Goal: Task Accomplishment & Management: Use online tool/utility

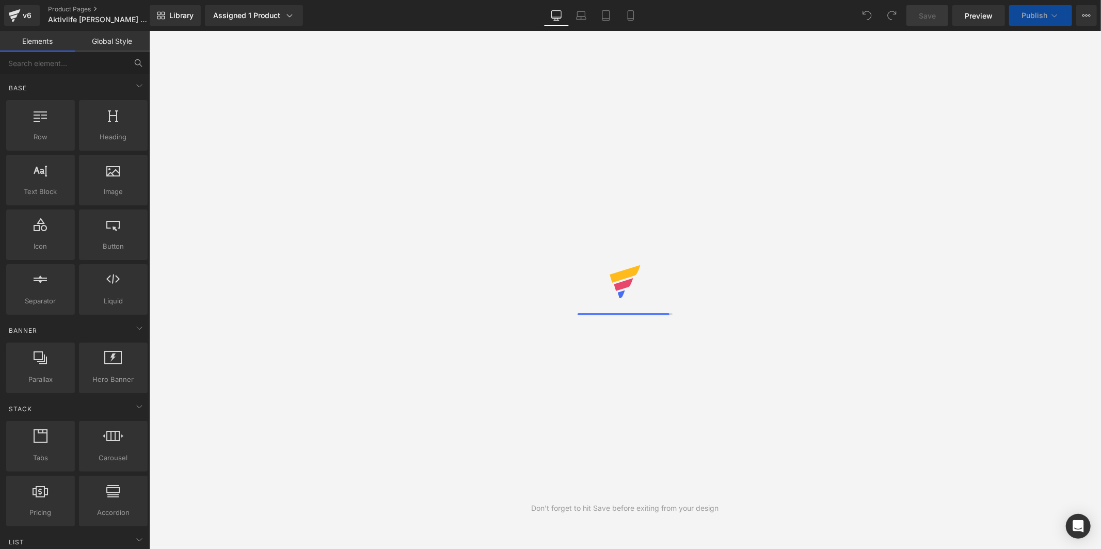
click at [92, 59] on input "text" at bounding box center [63, 63] width 127 height 23
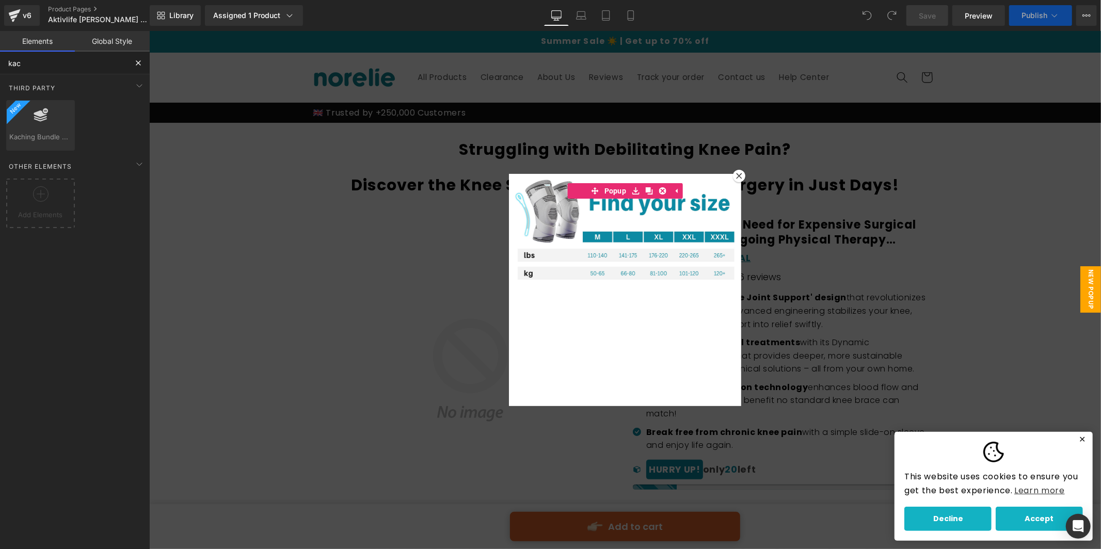
type input "kach"
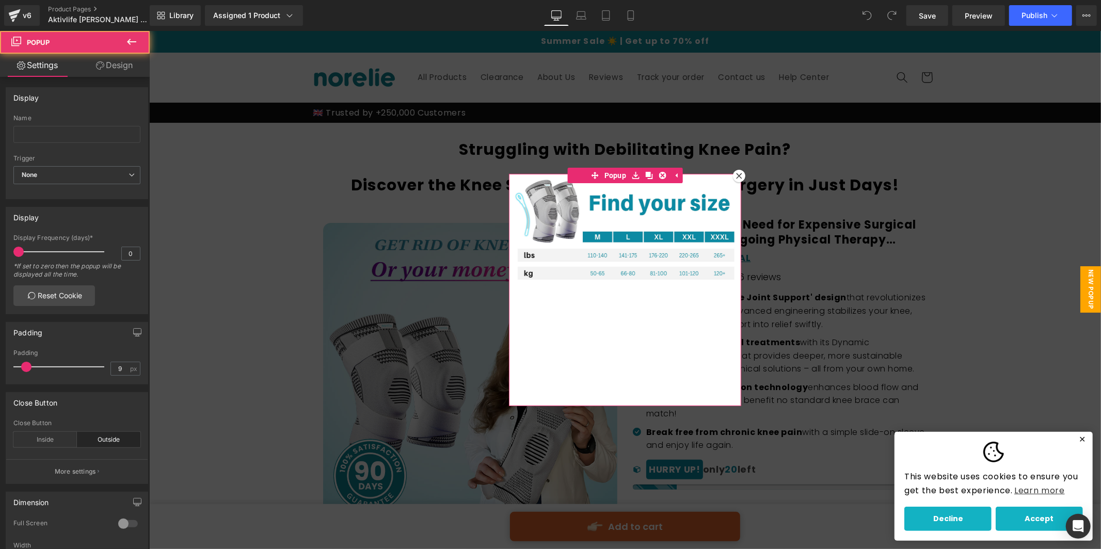
click at [735, 171] on div at bounding box center [738, 175] width 12 height 12
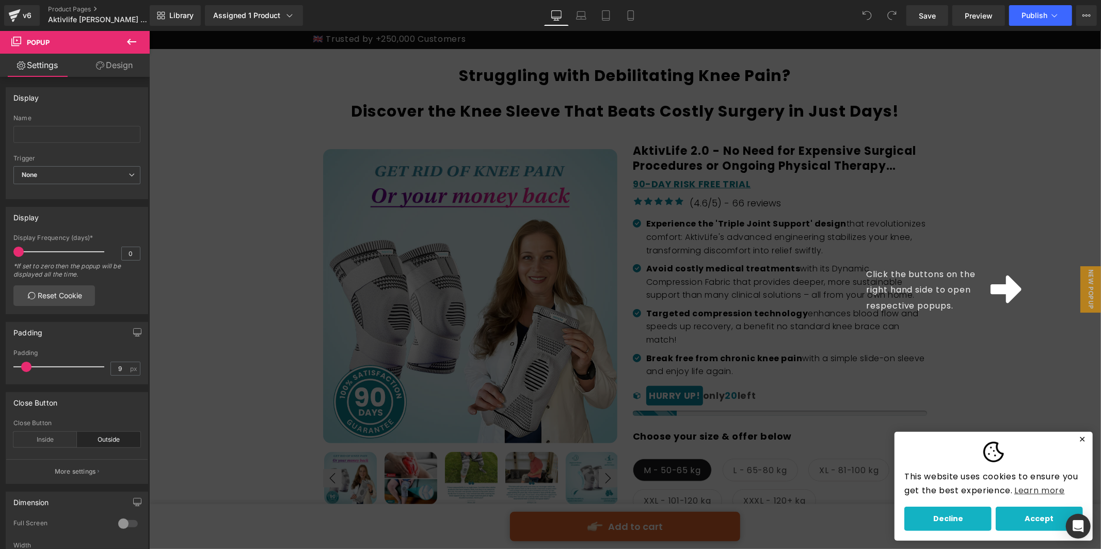
scroll to position [115, 0]
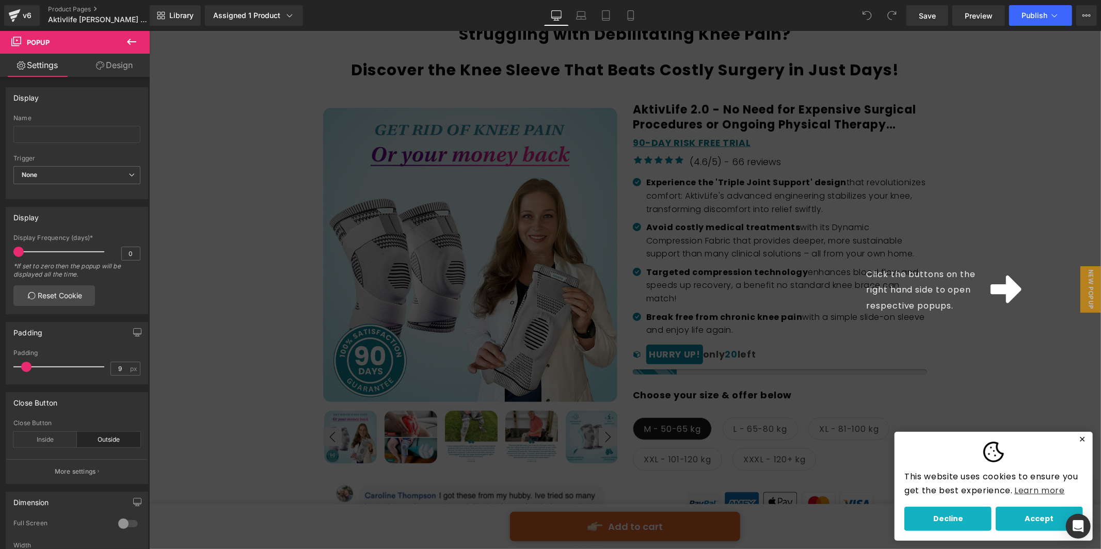
click at [997, 291] on icon at bounding box center [1005, 289] width 31 height 28
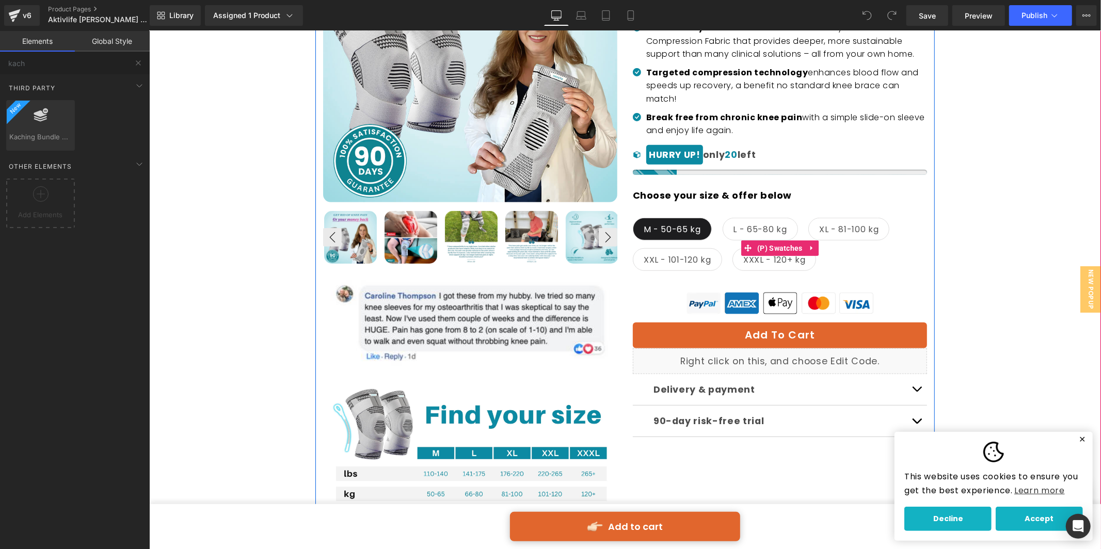
scroll to position [324, 0]
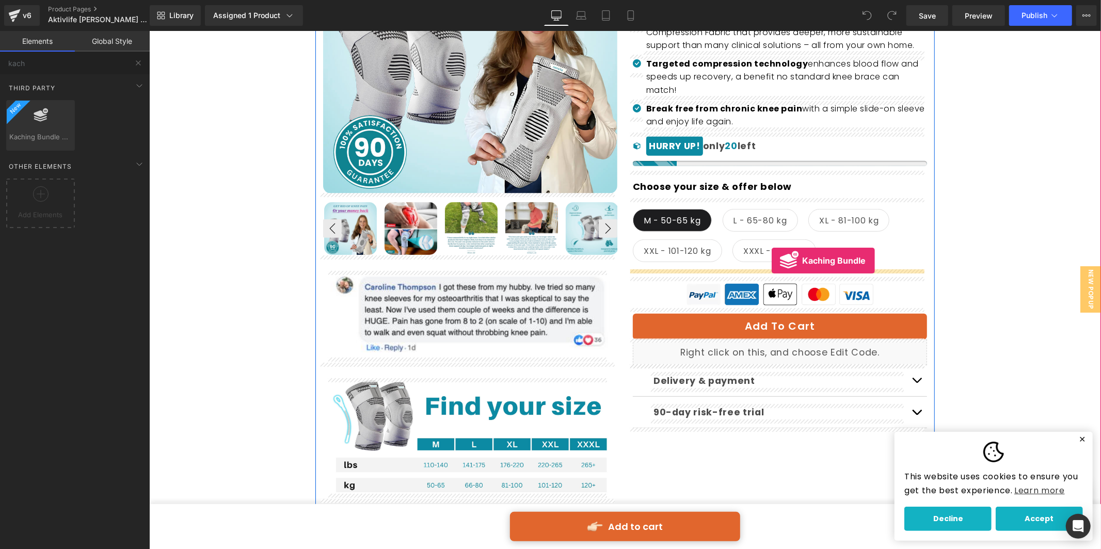
drag, startPoint x: 172, startPoint y: 158, endPoint x: 771, endPoint y: 260, distance: 607.3
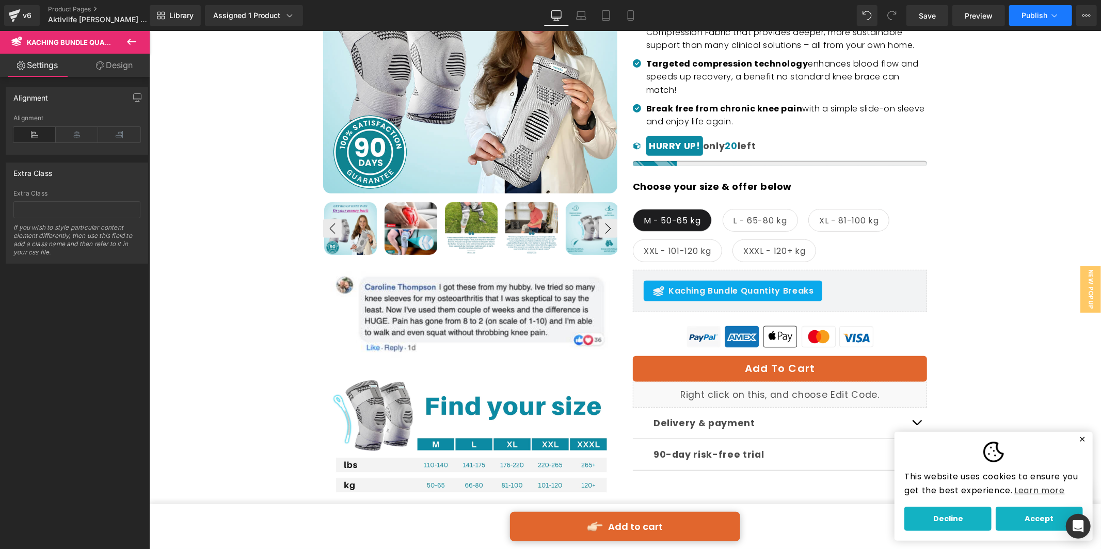
click at [1040, 22] on button "Publish" at bounding box center [1040, 15] width 63 height 21
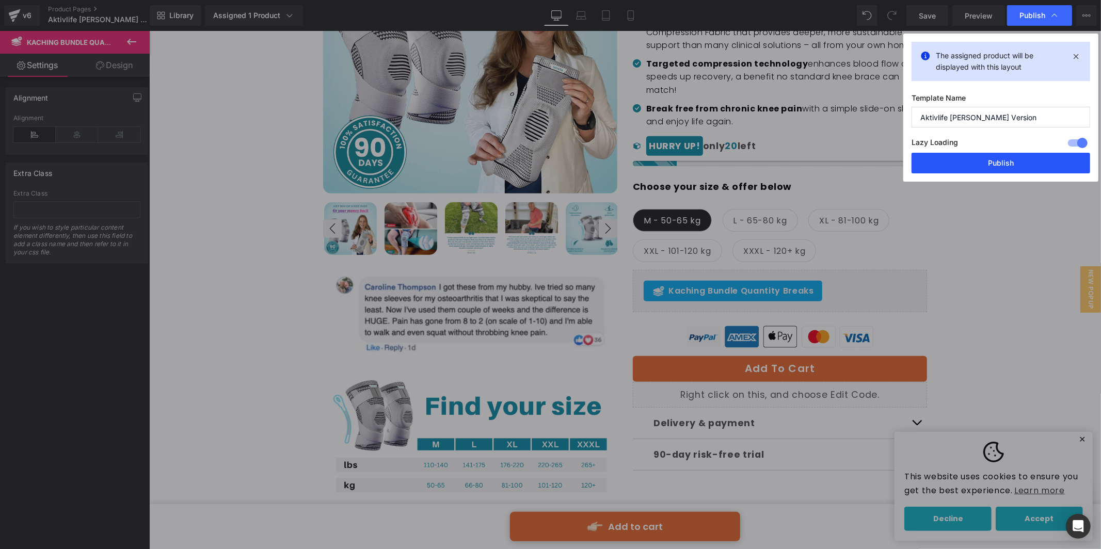
click at [993, 164] on button "Publish" at bounding box center [1001, 163] width 179 height 21
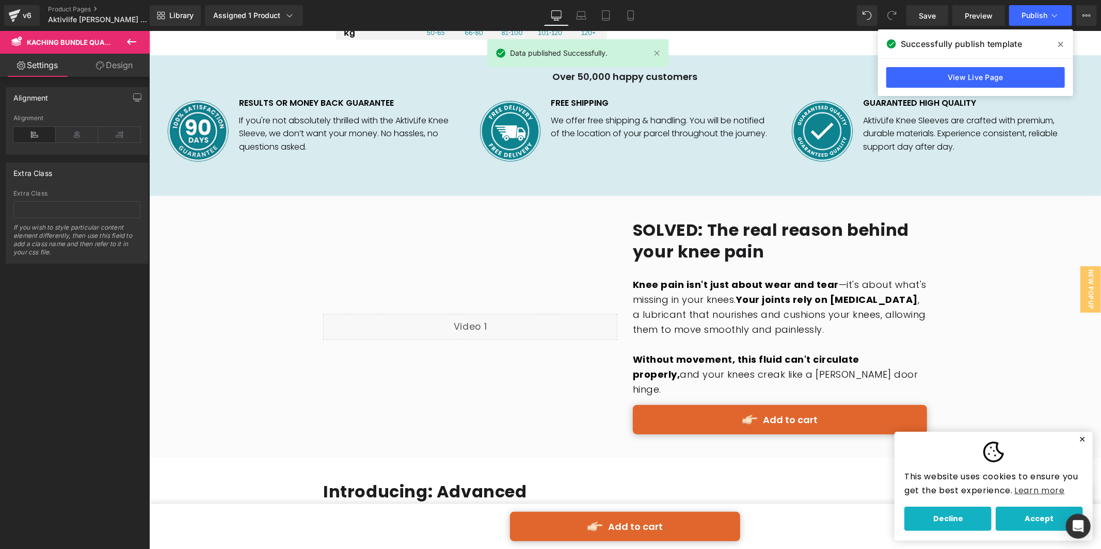
scroll to position [776, 0]
click at [960, 70] on link "View Live Page" at bounding box center [975, 77] width 179 height 21
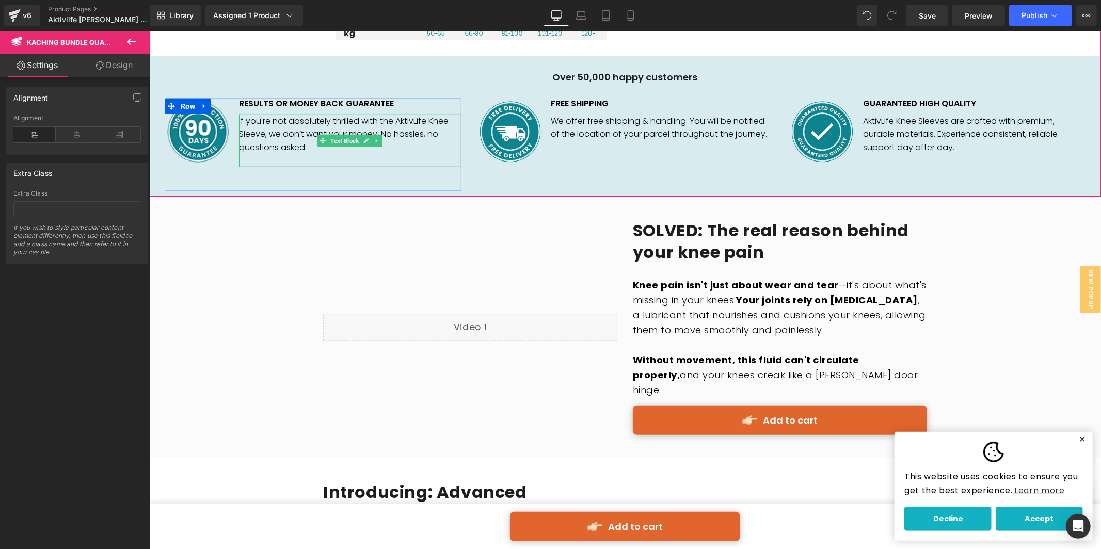
scroll to position [49, 0]
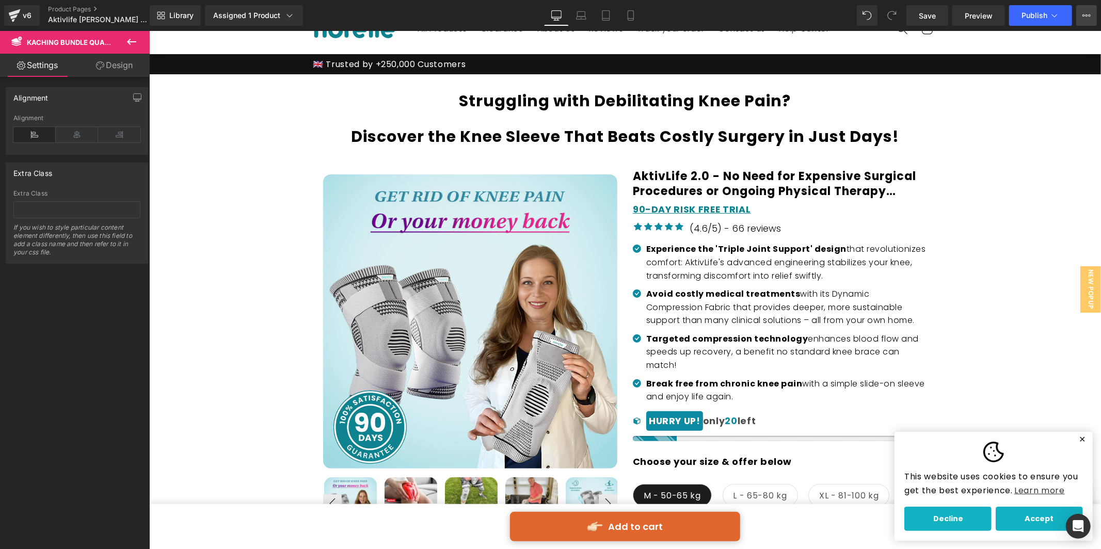
click at [1094, 18] on button "View Live Page View with current Template Save Template to Library Schedule Pub…" at bounding box center [1086, 15] width 21 height 21
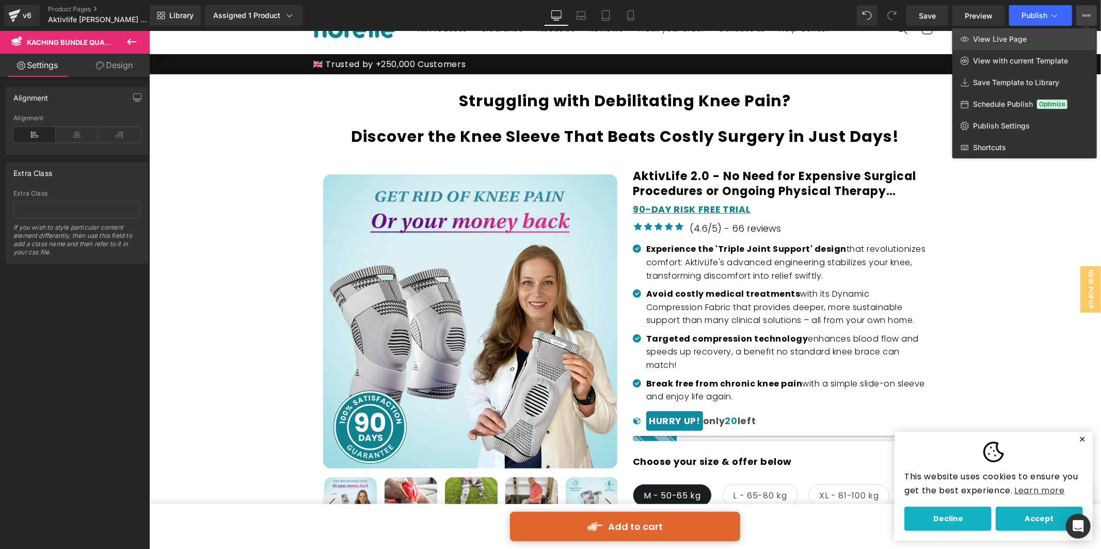
click at [1071, 40] on link "View Live Page" at bounding box center [1024, 39] width 145 height 22
